Goal: Task Accomplishment & Management: Manage account settings

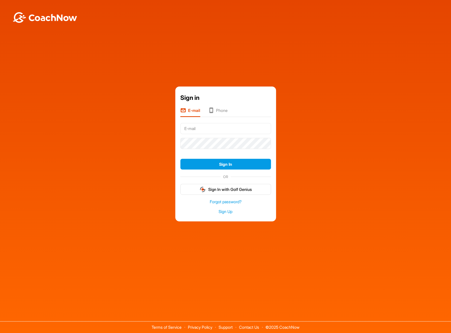
click at [209, 130] on input "text" at bounding box center [225, 128] width 91 height 11
type input "[EMAIL_ADDRESS][DOMAIN_NAME]"
click at [224, 164] on button "Sign In" at bounding box center [225, 164] width 91 height 11
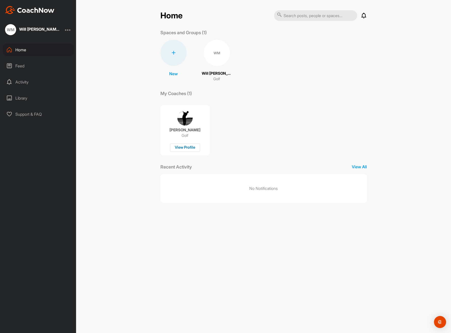
click at [180, 146] on div "View Profile" at bounding box center [185, 147] width 30 height 8
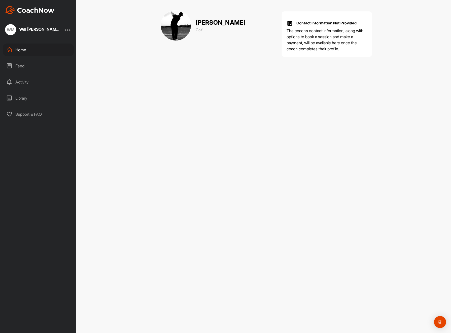
click at [21, 48] on div "Home" at bounding box center [38, 50] width 71 height 13
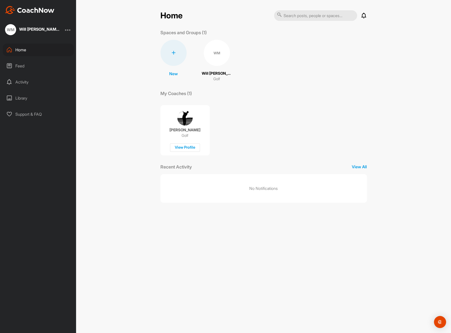
click at [24, 97] on div "Library" at bounding box center [38, 98] width 71 height 13
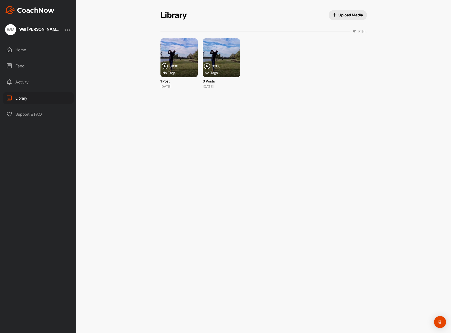
click at [181, 60] on div at bounding box center [178, 57] width 37 height 39
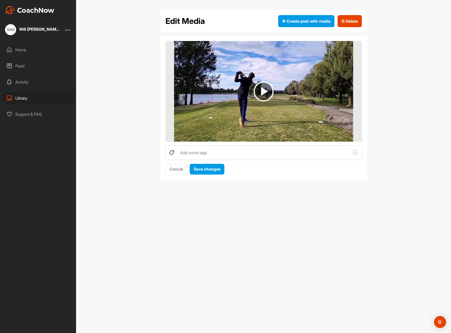
click at [18, 48] on div "Home" at bounding box center [38, 50] width 71 height 13
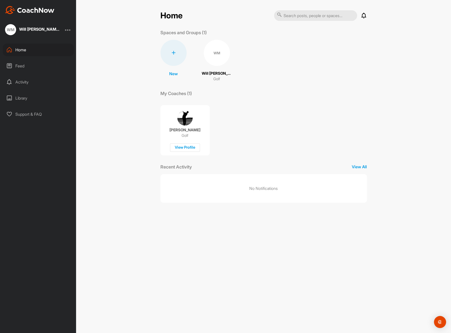
click at [27, 80] on div "Activity" at bounding box center [38, 82] width 71 height 13
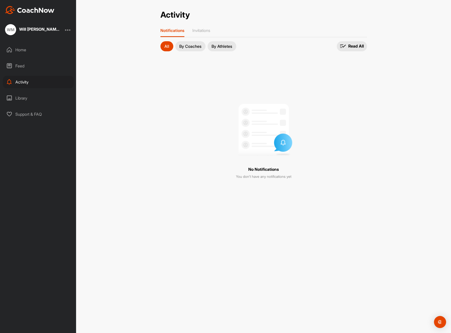
click at [182, 45] on p "By Coaches" at bounding box center [190, 46] width 22 height 4
click at [224, 44] on p "By Athletes" at bounding box center [221, 46] width 21 height 4
click at [67, 29] on div at bounding box center [68, 30] width 6 height 6
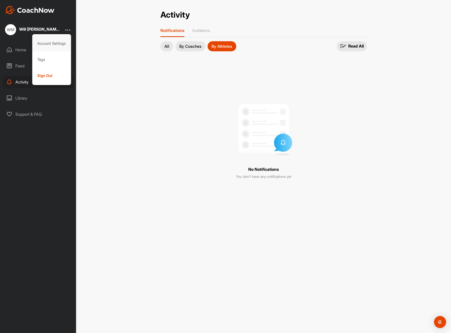
click at [58, 42] on div "Account Settings" at bounding box center [51, 43] width 39 height 16
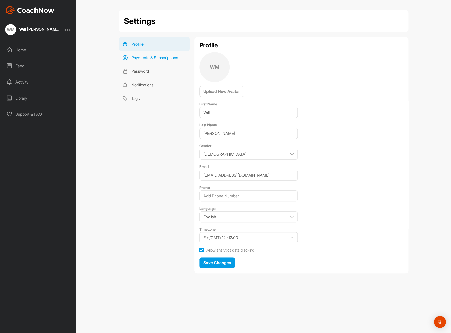
click at [139, 55] on link "Payments & Subscriptions" at bounding box center [154, 58] width 71 height 14
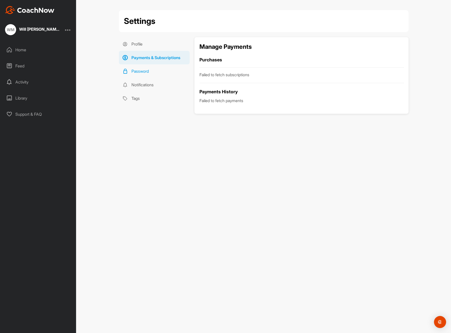
click at [138, 71] on link "Password" at bounding box center [154, 71] width 71 height 14
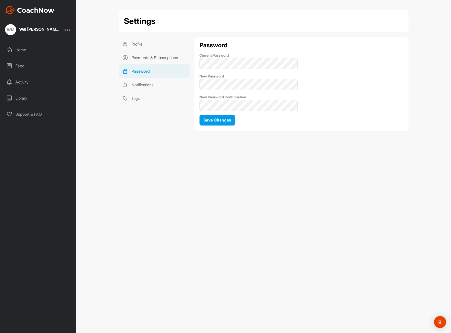
click at [68, 30] on div at bounding box center [68, 30] width 6 height 6
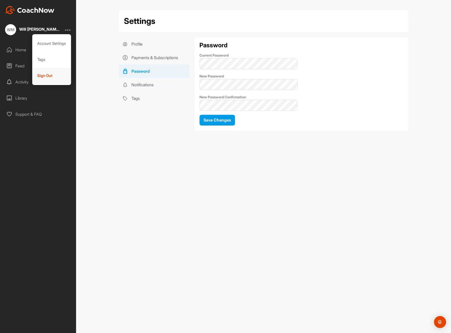
click at [48, 74] on div "Sign Out" at bounding box center [51, 76] width 39 height 16
